Goal: Transaction & Acquisition: Subscribe to service/newsletter

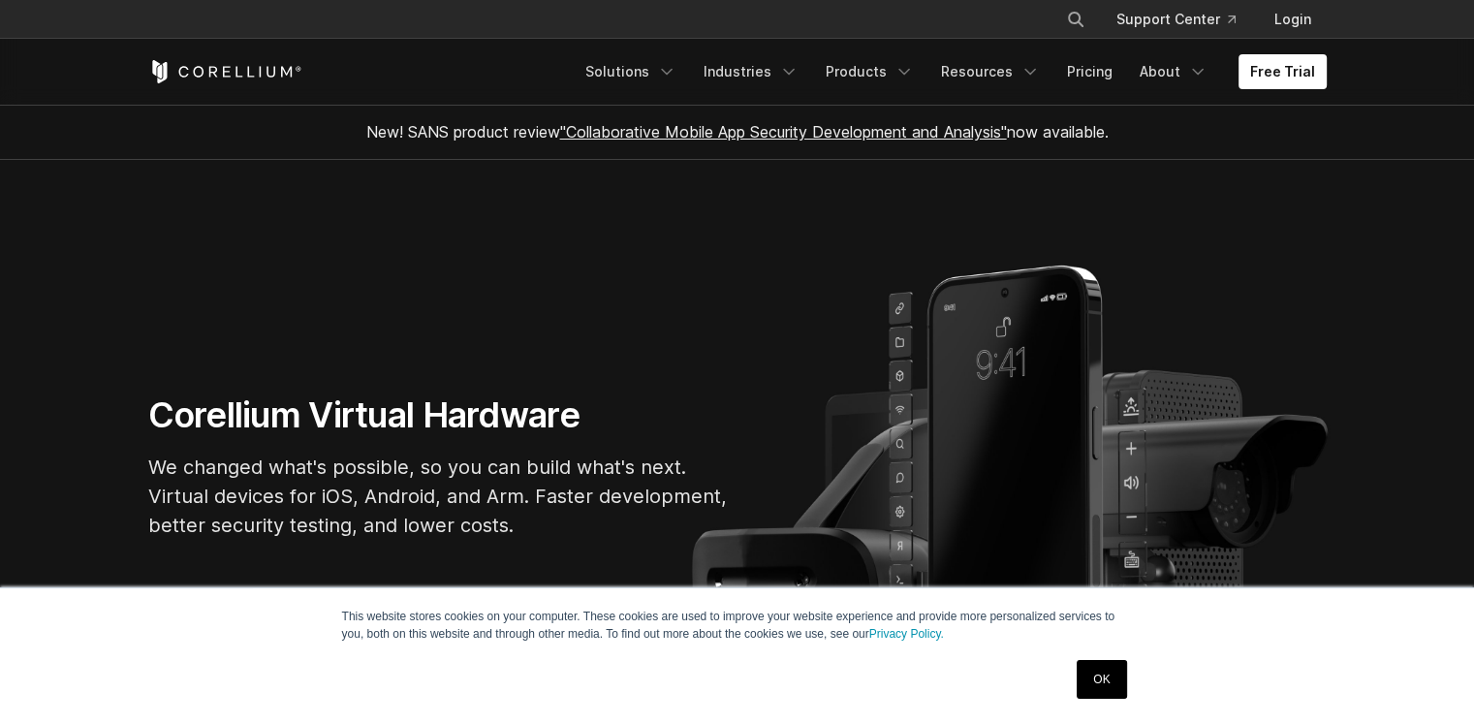
scroll to position [194, 0]
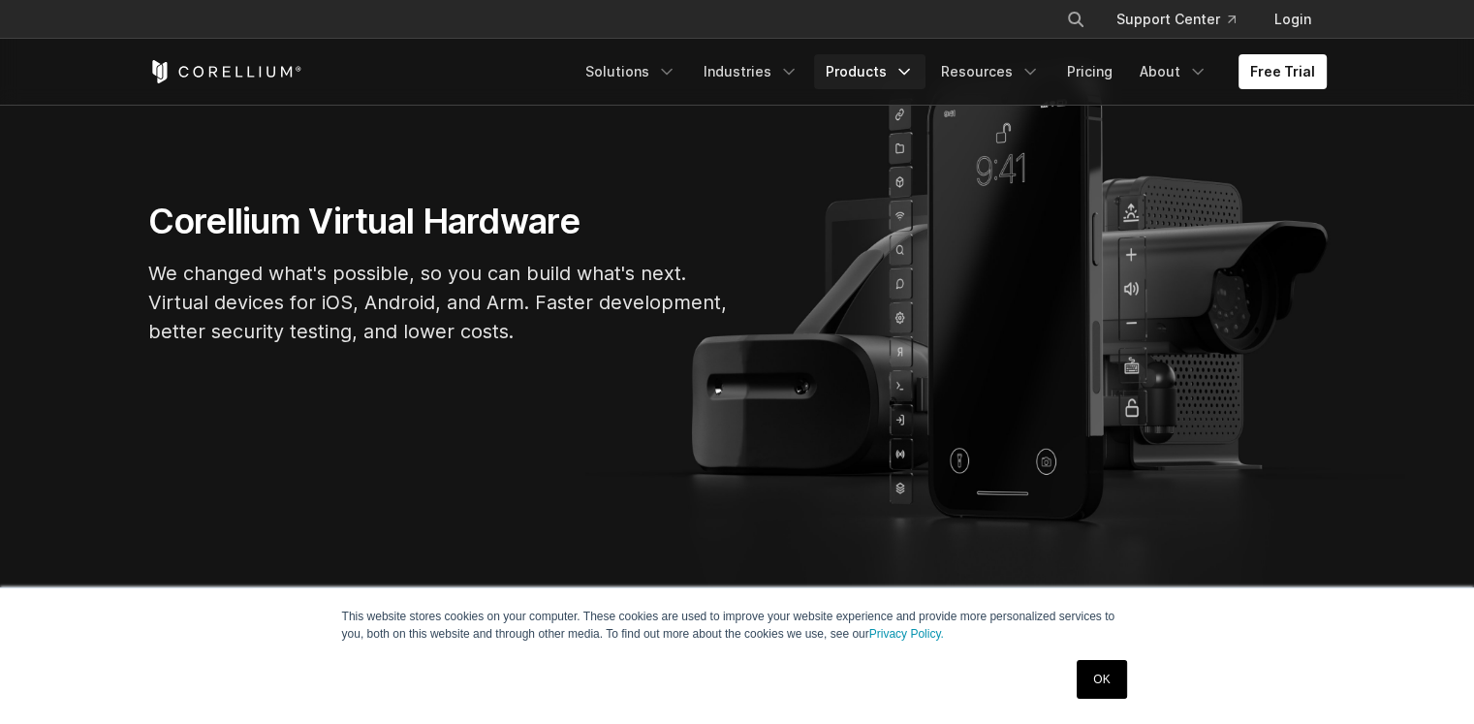
click at [858, 71] on link "Products" at bounding box center [869, 71] width 111 height 35
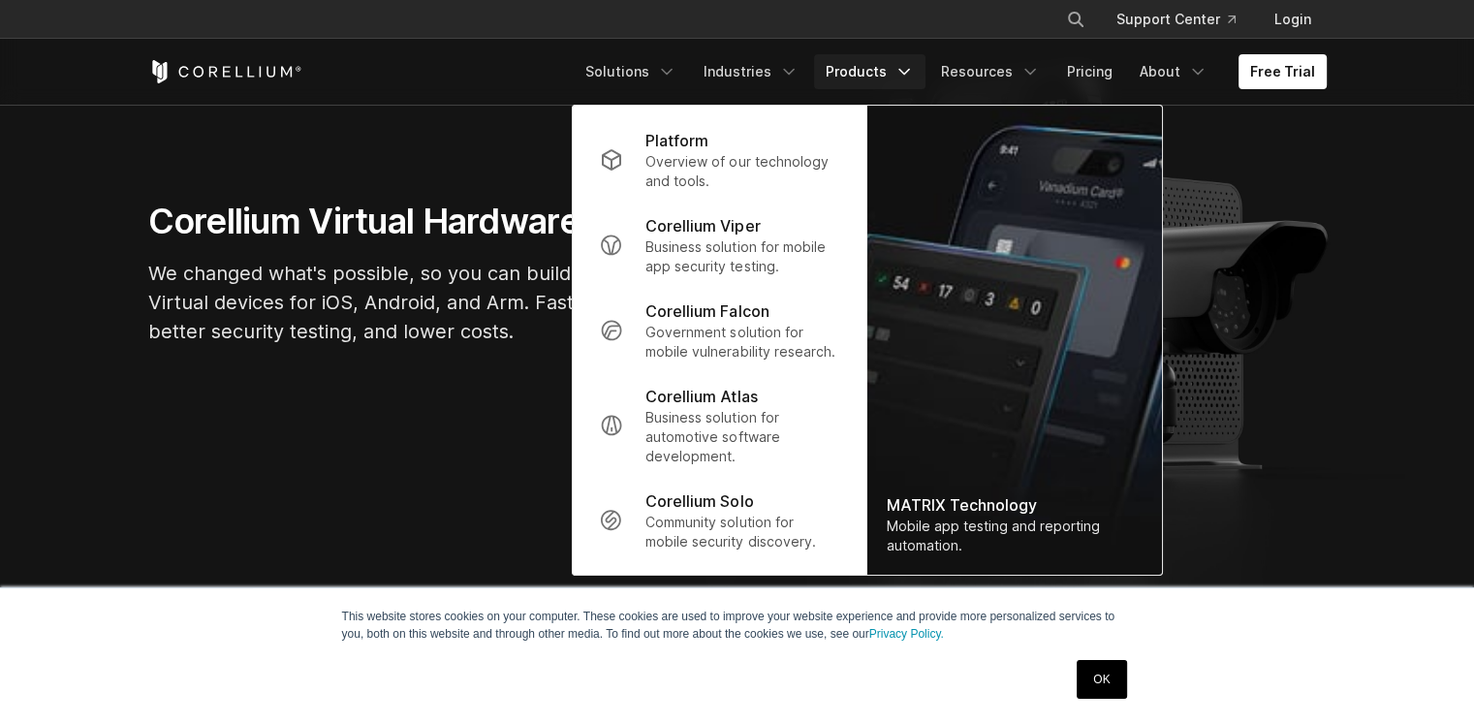
click at [865, 62] on link "Products" at bounding box center [869, 71] width 111 height 35
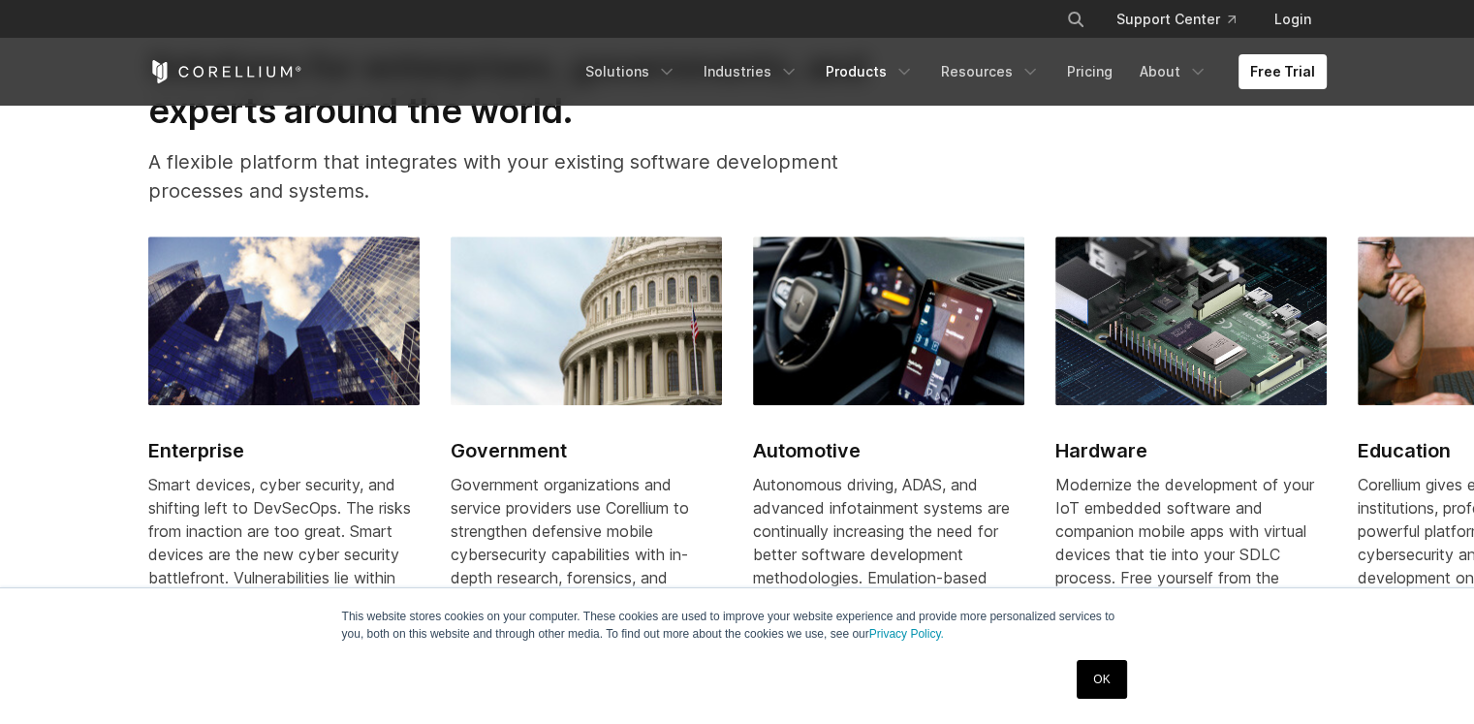
scroll to position [2617, 0]
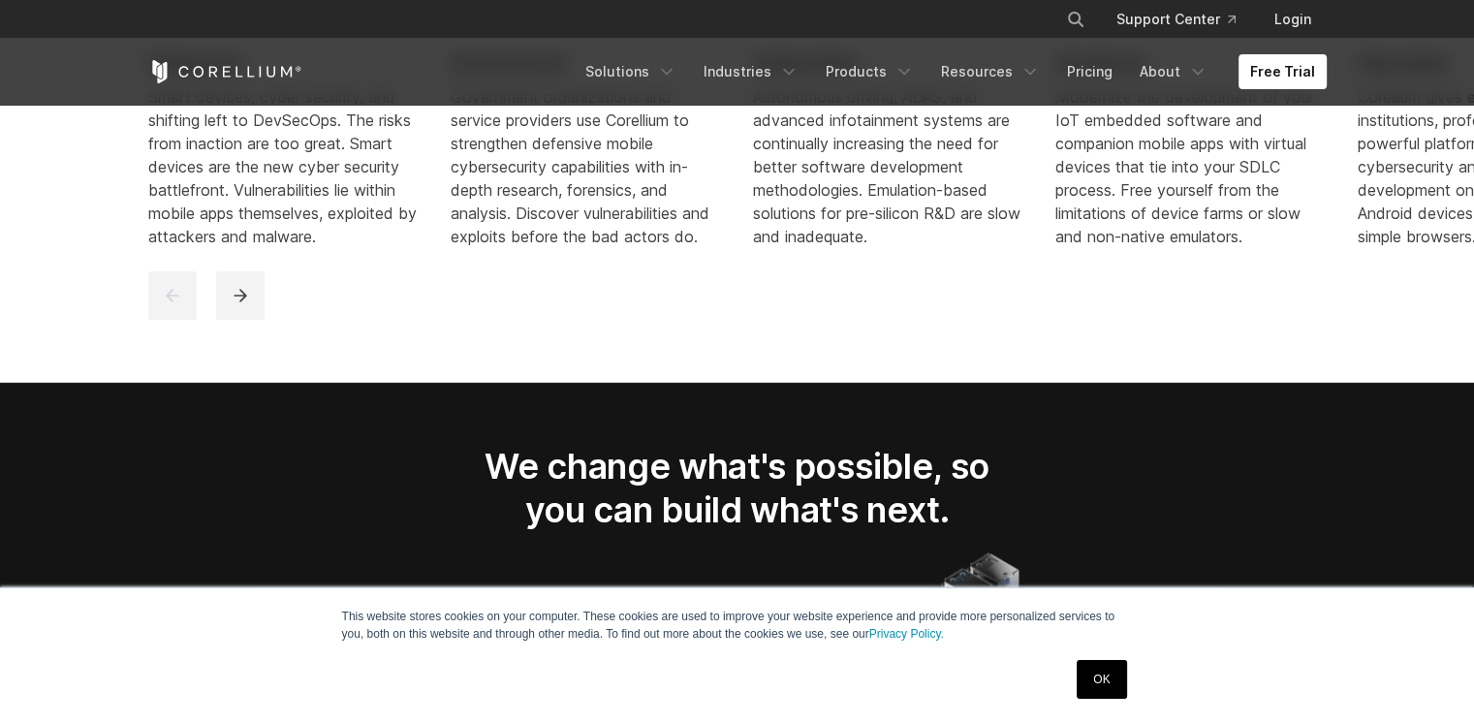
click at [1105, 675] on link "OK" at bounding box center [1101, 679] width 49 height 39
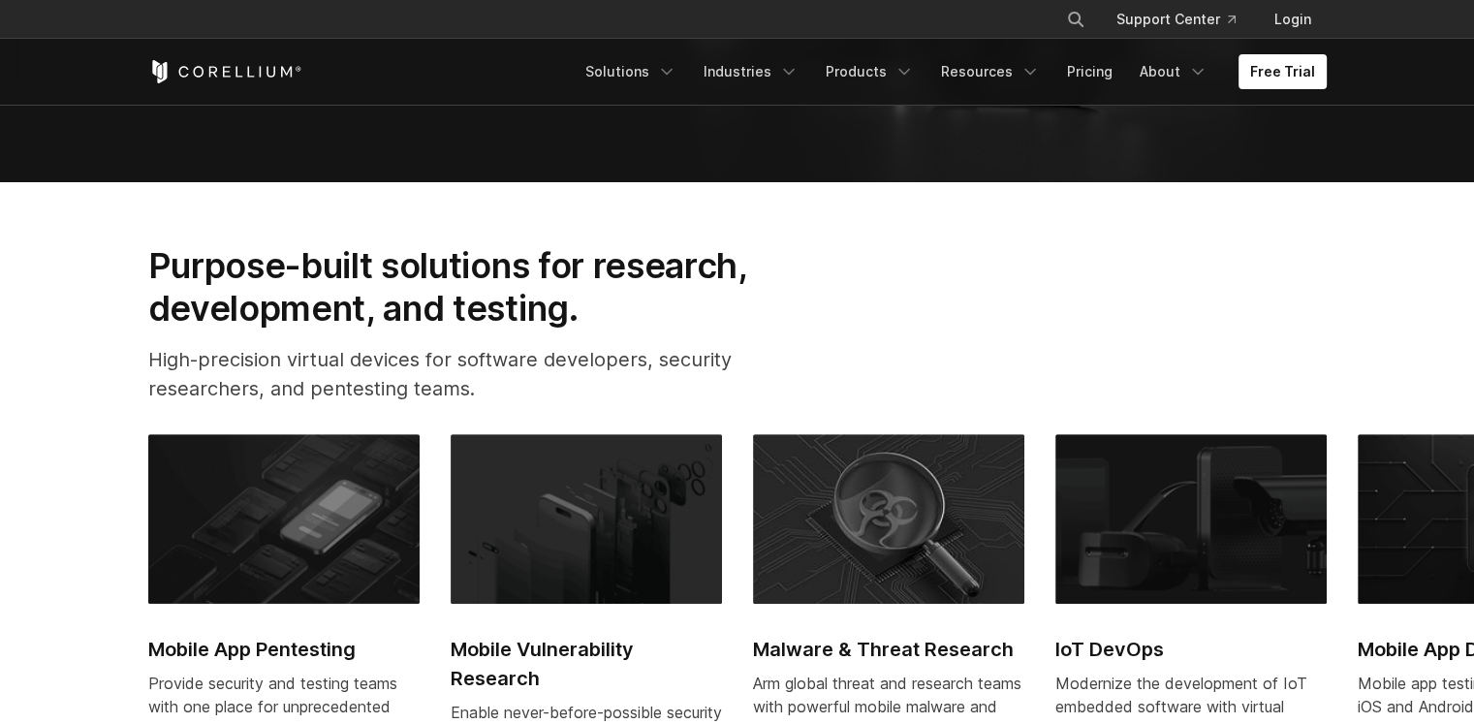
scroll to position [0, 0]
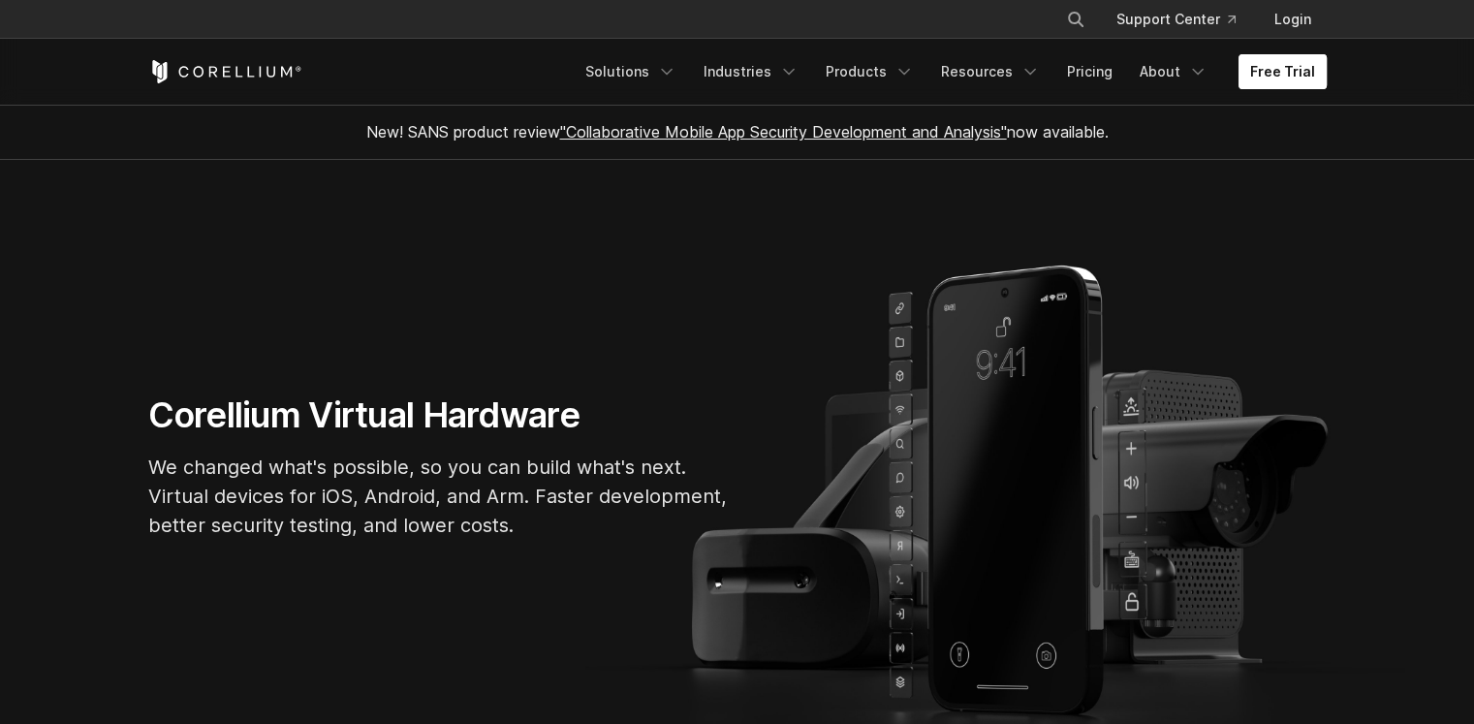
click at [1274, 73] on link "Free Trial" at bounding box center [1283, 71] width 88 height 35
click at [0, 378] on section "Corellium Virtual Hardware We changed what's possible, so you can build what's …" at bounding box center [737, 475] width 1474 height 630
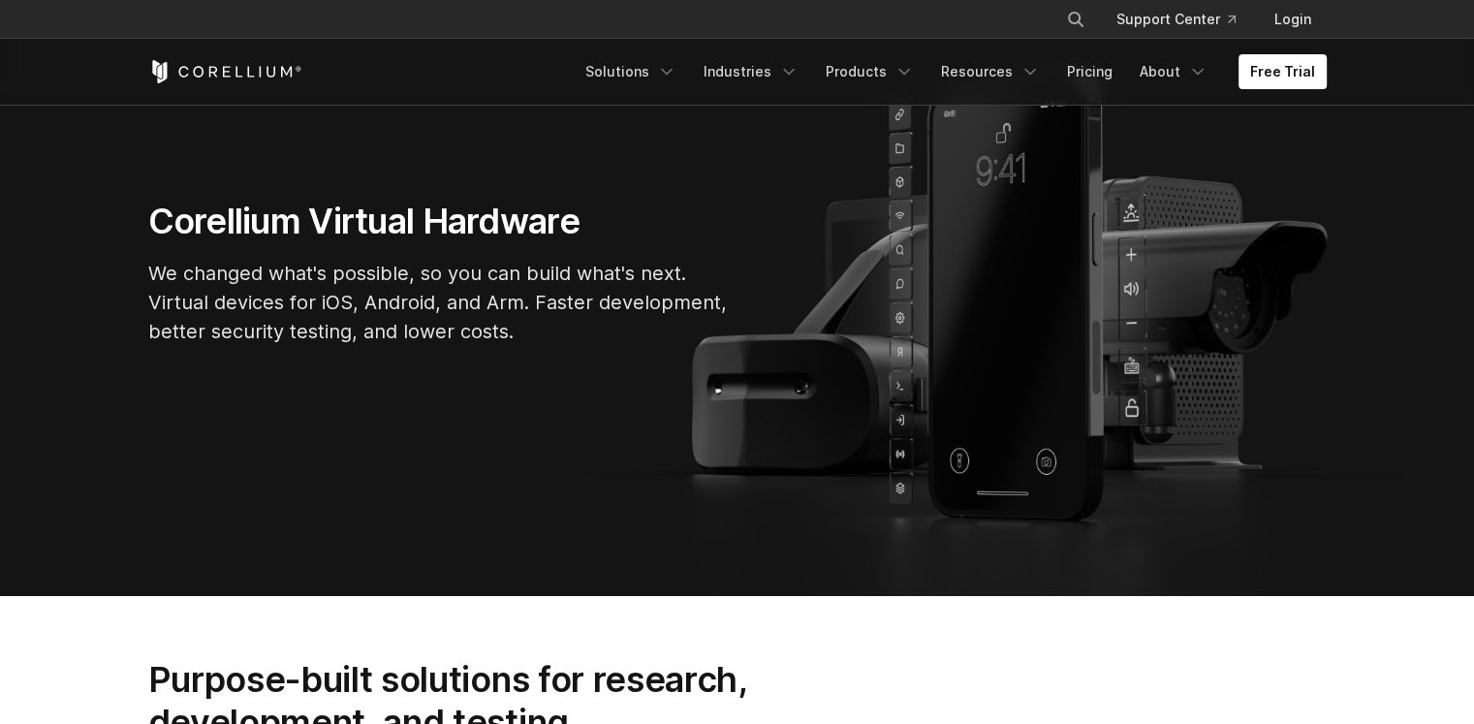
scroll to position [291, 0]
